Goal: Find specific page/section: Find specific page/section

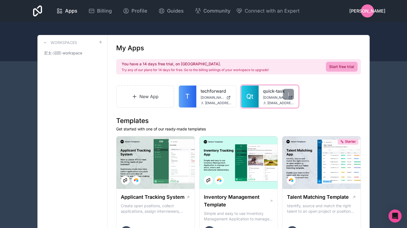
click at [266, 94] on link "quick-task" at bounding box center [278, 91] width 31 height 7
click at [260, 102] on div "quick-task [DOMAIN_NAME] [DOMAIN_NAME][EMAIL_ADDRESS][DOMAIN_NAME]" at bounding box center [278, 96] width 40 height 22
click at [260, 96] on div "quick-task [DOMAIN_NAME] [DOMAIN_NAME][EMAIL_ADDRESS][DOMAIN_NAME]" at bounding box center [278, 96] width 40 height 22
click at [253, 96] on span "Qt" at bounding box center [249, 96] width 7 height 9
